Goal: Entertainment & Leisure: Consume media (video, audio)

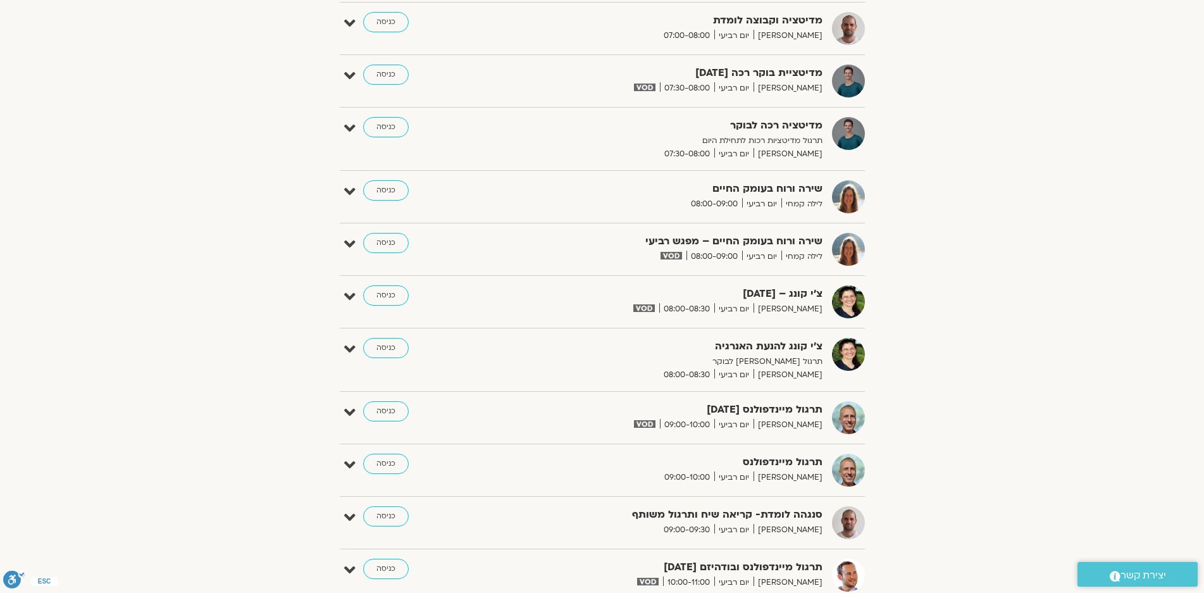
scroll to position [127, 0]
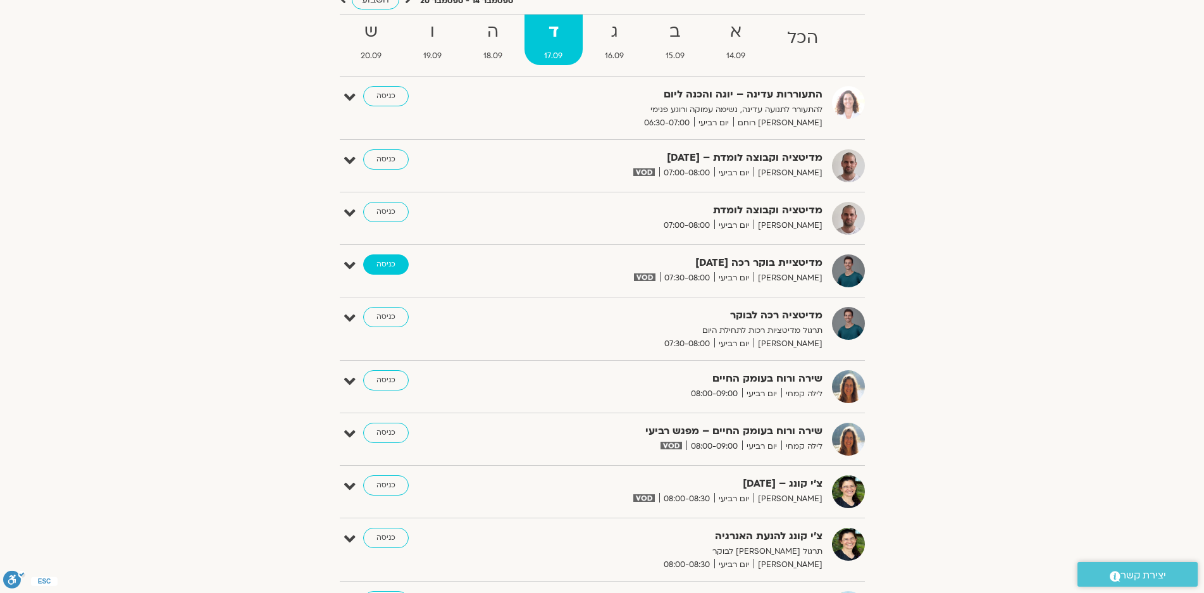
click at [383, 260] on link "כניסה" at bounding box center [386, 264] width 46 height 20
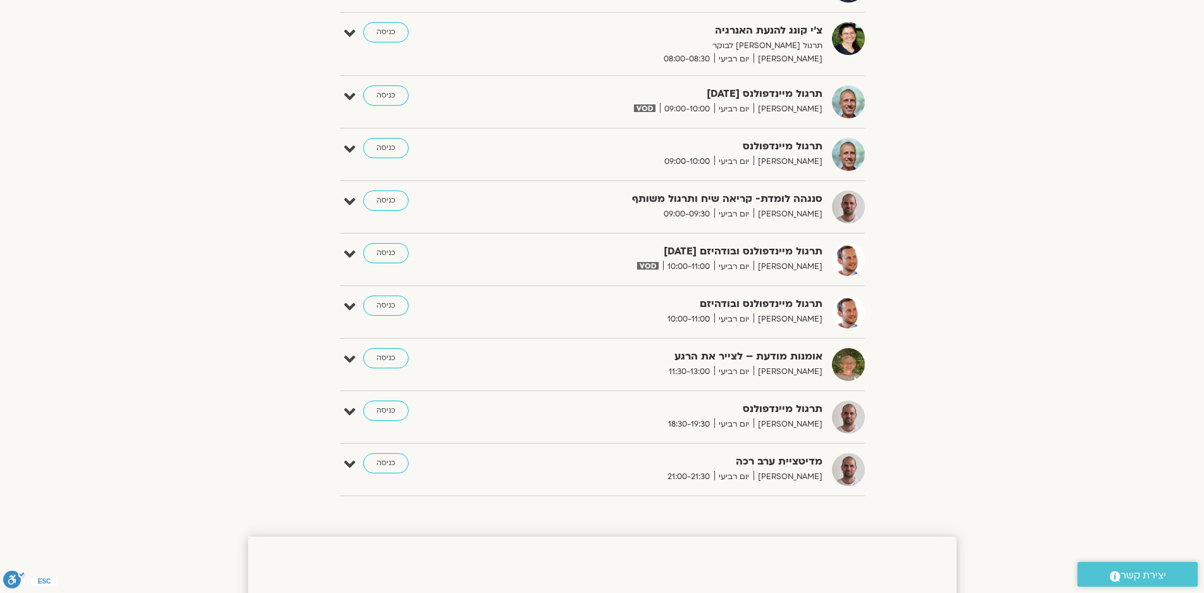
scroll to position [633, 0]
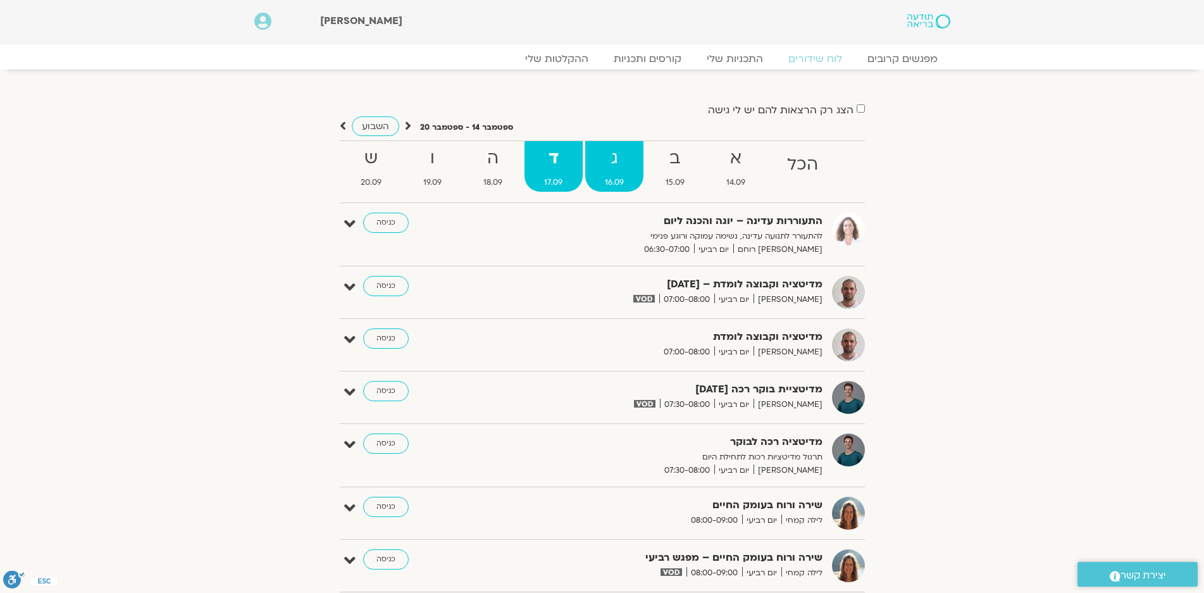
click at [617, 170] on strong "ג" at bounding box center [614, 158] width 58 height 28
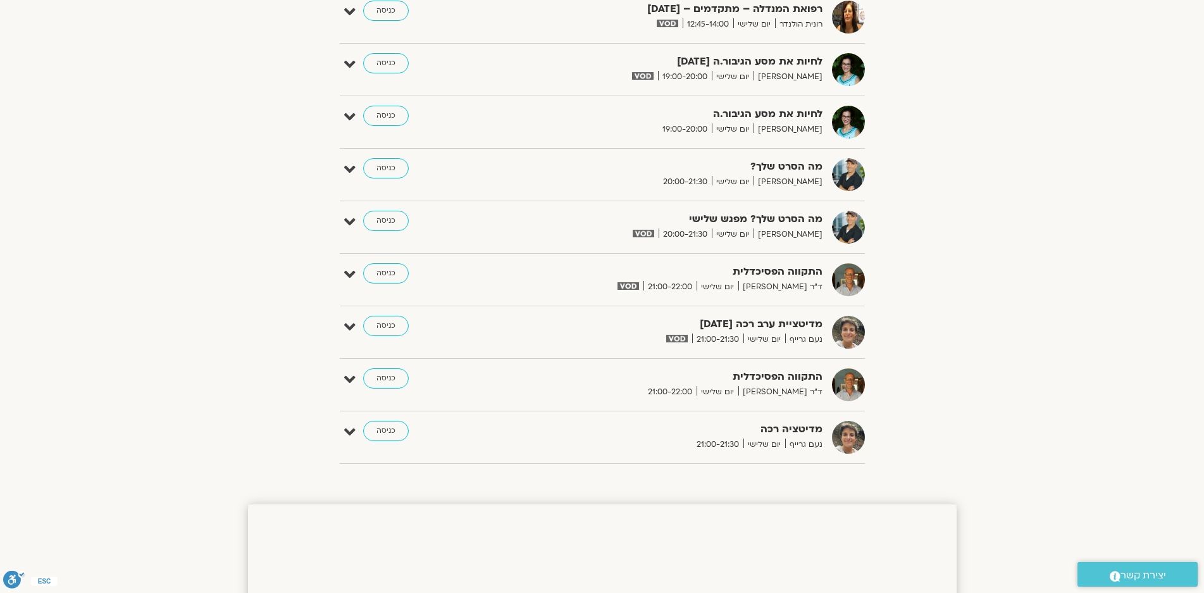
scroll to position [822, 0]
